Goal: Task Accomplishment & Management: Use online tool/utility

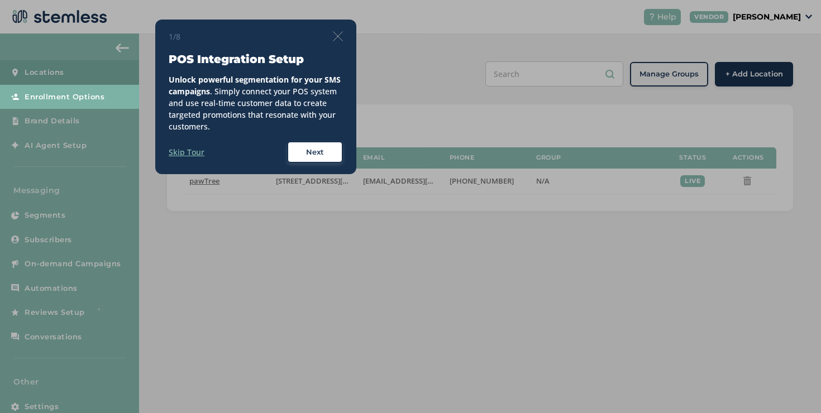
click at [341, 34] on img at bounding box center [338, 36] width 10 height 10
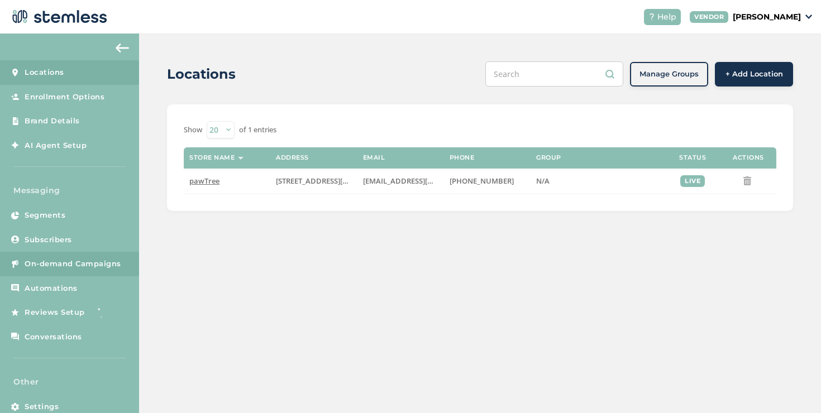
click at [70, 268] on span "On-demand Campaigns" at bounding box center [73, 264] width 97 height 11
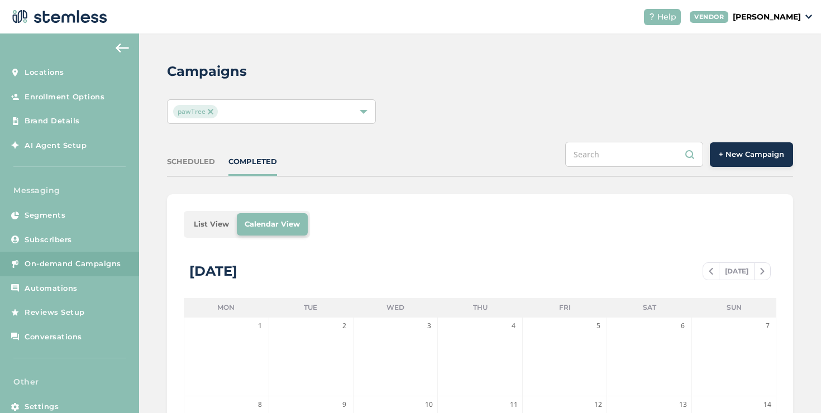
click at [738, 156] on span "+ New Campaign" at bounding box center [751, 154] width 65 height 11
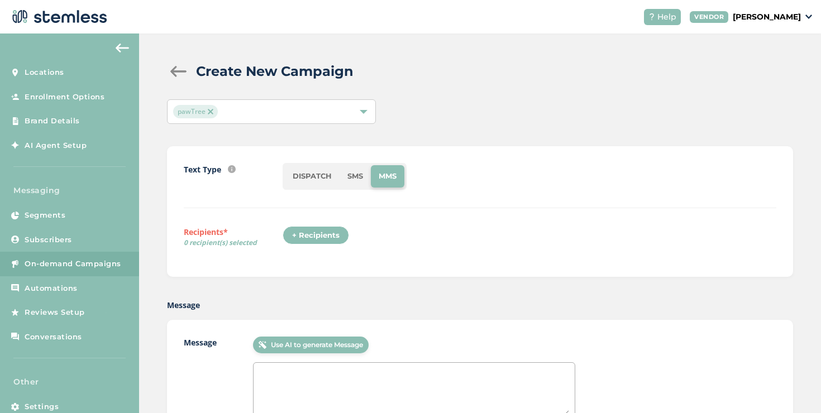
click at [322, 237] on div "+ Recipients" at bounding box center [316, 235] width 66 height 19
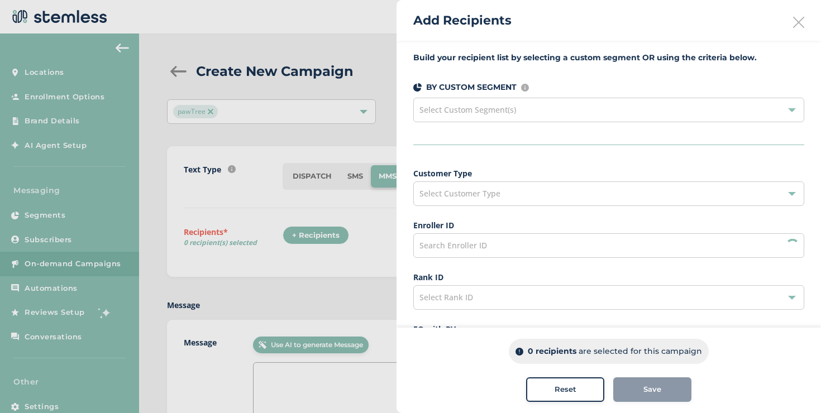
scroll to position [265, 0]
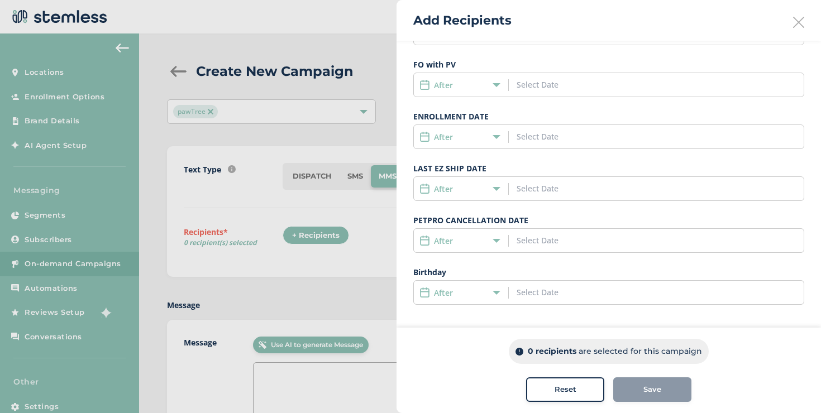
click at [455, 132] on div "After" at bounding box center [458, 137] width 78 height 12
click at [453, 243] on span "Not Assigned" at bounding box center [450, 240] width 50 height 11
click at [447, 136] on label "Not Assigned" at bounding box center [459, 137] width 51 height 12
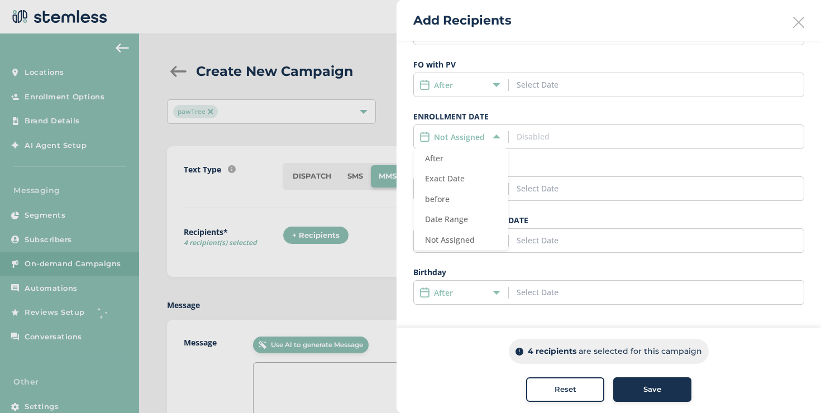
click at [550, 392] on div "Reset" at bounding box center [565, 389] width 60 height 11
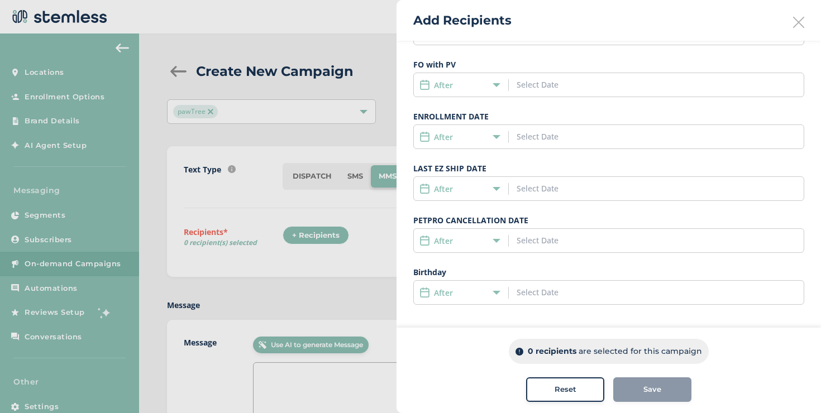
click at [438, 87] on label "After" at bounding box center [443, 85] width 19 height 12
click at [446, 185] on span "Not Assigned" at bounding box center [450, 188] width 50 height 11
